Goal: Information Seeking & Learning: Learn about a topic

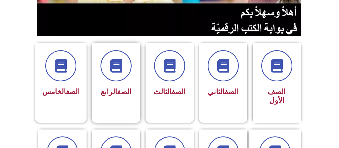
scroll to position [188, 0]
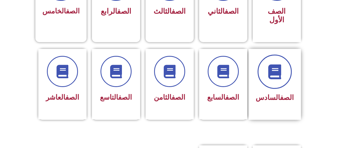
click at [270, 74] on span at bounding box center [275, 71] width 34 height 34
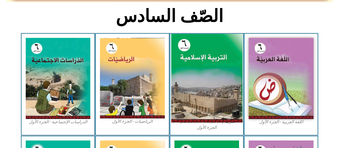
scroll to position [161, 0]
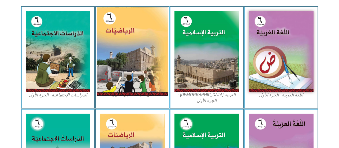
click at [145, 59] on img at bounding box center [132, 51] width 71 height 89
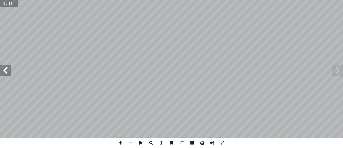
click at [5, 67] on span at bounding box center [5, 70] width 11 height 11
click at [7, 65] on span at bounding box center [5, 70] width 11 height 11
drag, startPoint x: 7, startPoint y: 68, endPoint x: 2, endPoint y: 67, distance: 5.5
click at [3, 66] on span at bounding box center [5, 70] width 11 height 11
click at [3, 65] on span at bounding box center [5, 70] width 11 height 11
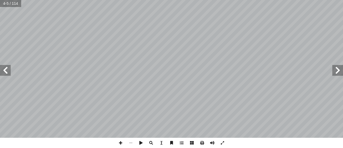
click at [3, 65] on span at bounding box center [5, 70] width 11 height 11
click at [6, 68] on span at bounding box center [5, 70] width 11 height 11
drag, startPoint x: 5, startPoint y: 71, endPoint x: 0, endPoint y: 67, distance: 6.0
click at [5, 70] on span at bounding box center [5, 70] width 11 height 11
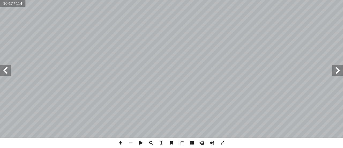
click at [9, 67] on span at bounding box center [5, 70] width 11 height 11
drag, startPoint x: 9, startPoint y: 67, endPoint x: 6, endPoint y: 65, distance: 3.6
click at [6, 65] on span at bounding box center [5, 70] width 11 height 11
click at [0, 65] on div "١٢ ئل: � رين ومس � تم تي: أ ا الخاطئة فيما ي ِ الجملة َ مام أ ا ) ( َ شارة إ ا …" at bounding box center [171, 69] width 343 height 138
click at [336, 72] on span at bounding box center [338, 70] width 11 height 11
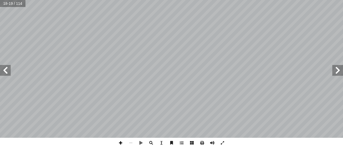
click at [120, 142] on span at bounding box center [121, 143] width 10 height 10
drag, startPoint x: 9, startPoint y: 71, endPoint x: 9, endPoint y: 66, distance: 4.6
click at [9, 67] on span at bounding box center [5, 70] width 11 height 11
drag, startPoint x: 337, startPoint y: 69, endPoint x: 333, endPoint y: 69, distance: 4.3
click at [334, 69] on span at bounding box center [338, 70] width 11 height 11
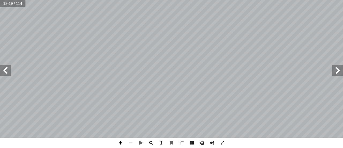
click at [121, 143] on span at bounding box center [121, 143] width 10 height 10
click at [9, 68] on span at bounding box center [5, 70] width 11 height 11
